Goal: Navigation & Orientation: Go to known website

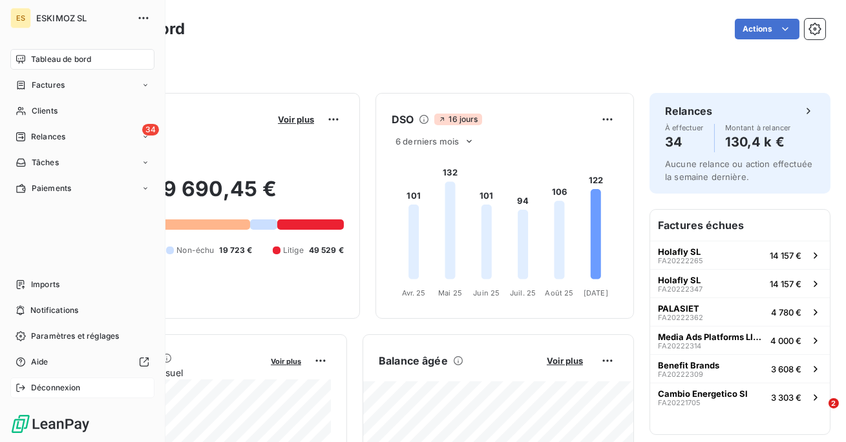
click at [20, 390] on icon at bounding box center [21, 388] width 10 height 10
